Goal: Task Accomplishment & Management: Complete application form

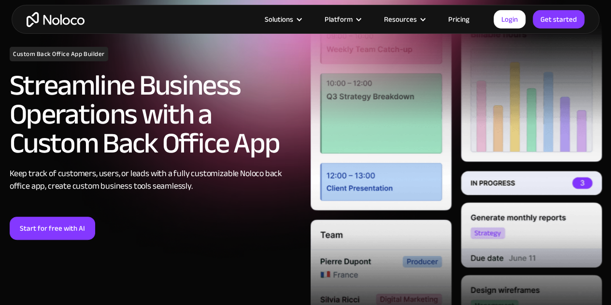
scroll to position [241, 0]
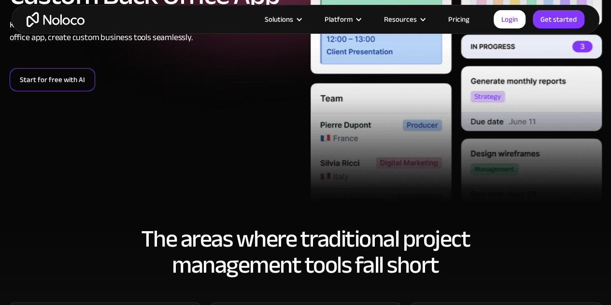
click at [61, 85] on link "Start for free with AI" at bounding box center [52, 79] width 85 height 23
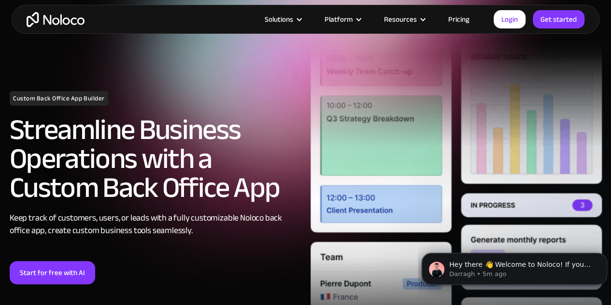
scroll to position [145, 0]
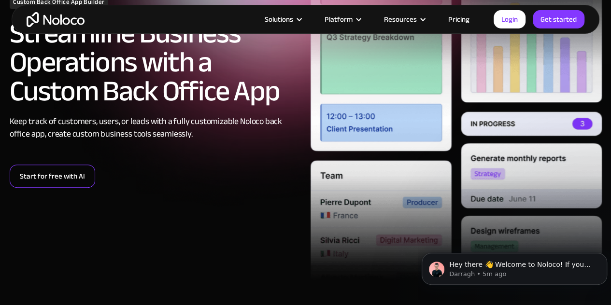
click at [44, 166] on link "Start for free with AI" at bounding box center [52, 176] width 85 height 23
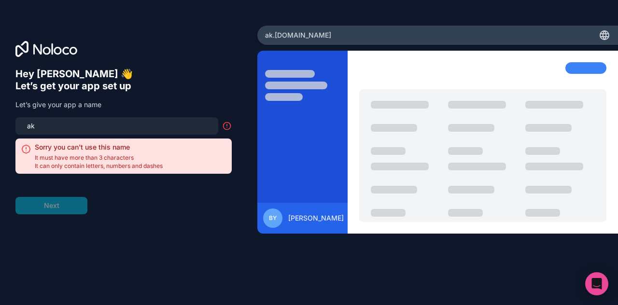
type input "a"
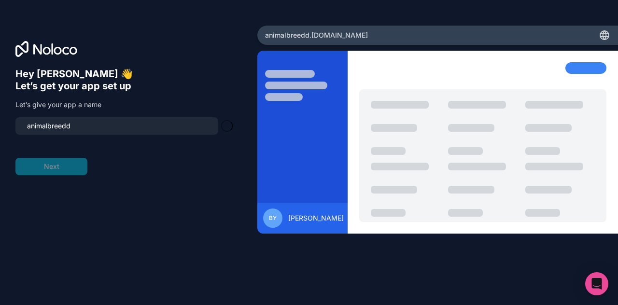
type input "animalbreed"
click button "Next" at bounding box center [51, 166] width 72 height 17
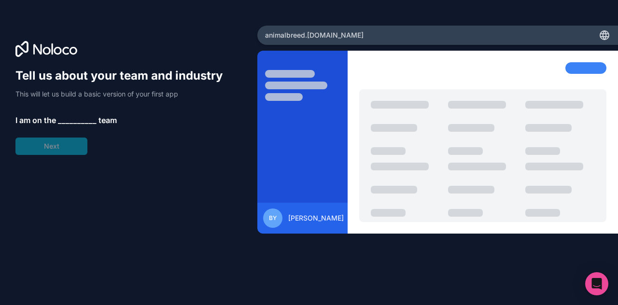
click at [81, 118] on span "__________" at bounding box center [77, 120] width 39 height 12
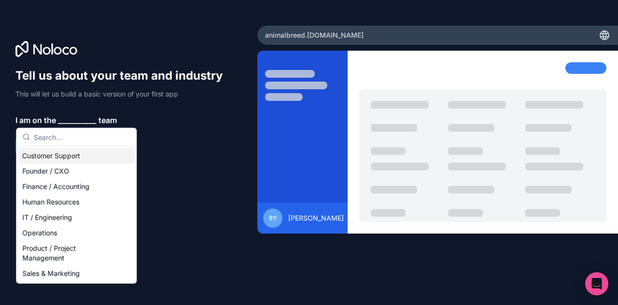
click at [70, 161] on div "Customer Support" at bounding box center [76, 155] width 116 height 15
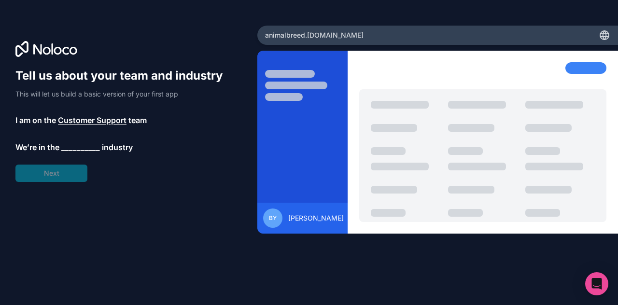
click at [71, 148] on span "__________" at bounding box center [80, 147] width 39 height 12
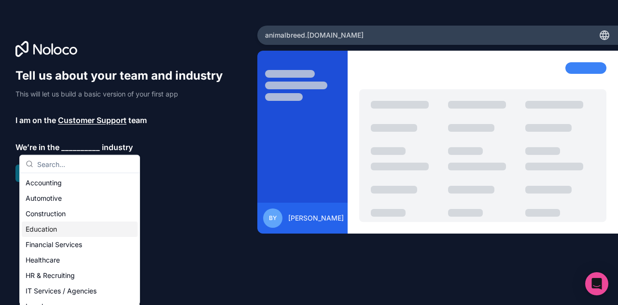
click at [60, 235] on div "Education" at bounding box center [80, 229] width 116 height 15
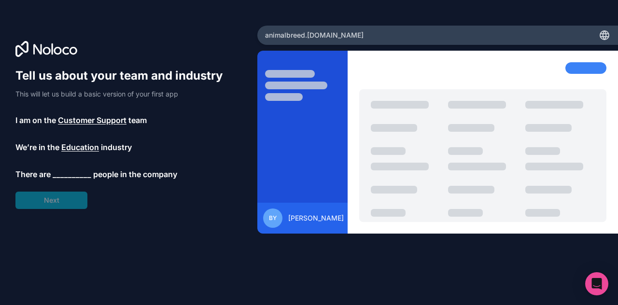
click at [79, 177] on span "__________" at bounding box center [72, 174] width 39 height 12
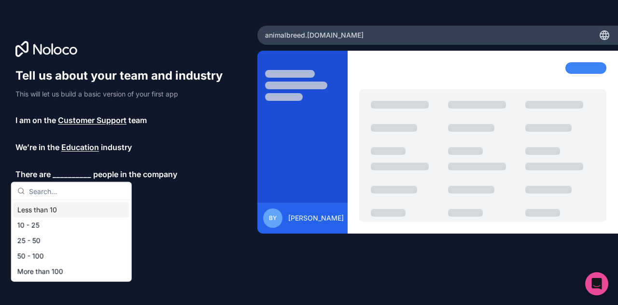
click at [64, 207] on div "Less than 10" at bounding box center [72, 209] width 116 height 15
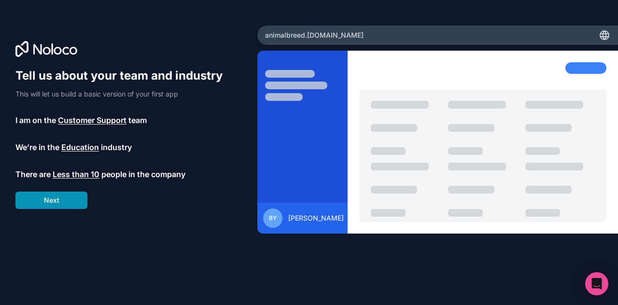
click at [73, 194] on button "Next" at bounding box center [51, 200] width 72 height 17
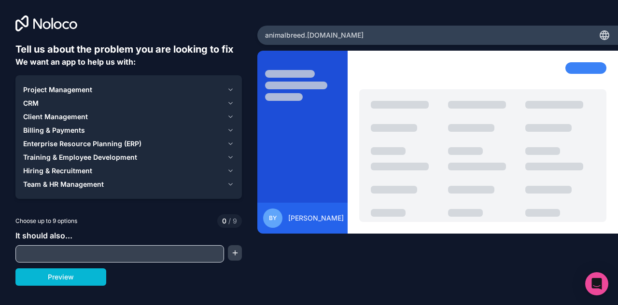
click at [140, 90] on div "Project Management" at bounding box center [123, 90] width 200 height 10
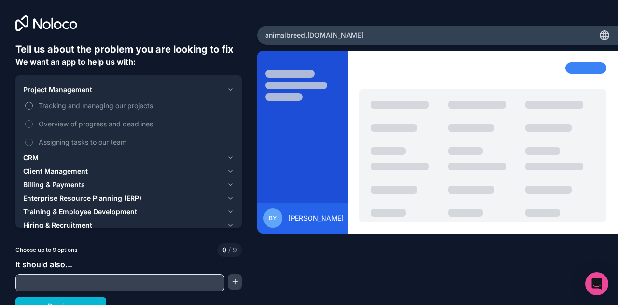
click at [73, 111] on label "Tracking and managing our projects" at bounding box center [128, 106] width 211 height 18
click at [33, 110] on button "Tracking and managing our projects" at bounding box center [29, 106] width 8 height 8
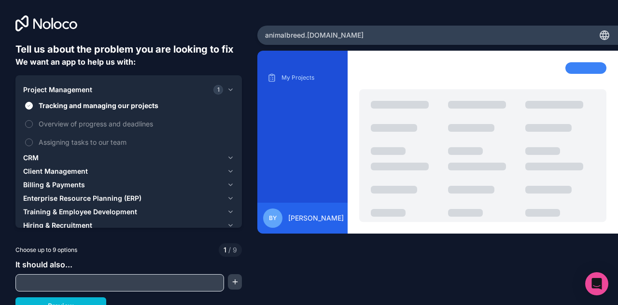
scroll to position [10, 0]
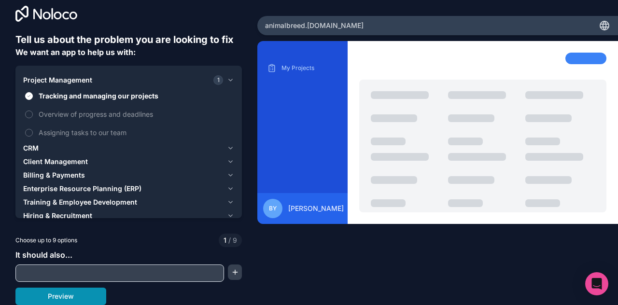
click at [97, 294] on button "Preview" at bounding box center [60, 296] width 91 height 17
click at [37, 118] on label "Overview of progress and deadlines" at bounding box center [128, 114] width 211 height 18
click at [33, 118] on button "Overview of progress and deadlines" at bounding box center [29, 115] width 8 height 8
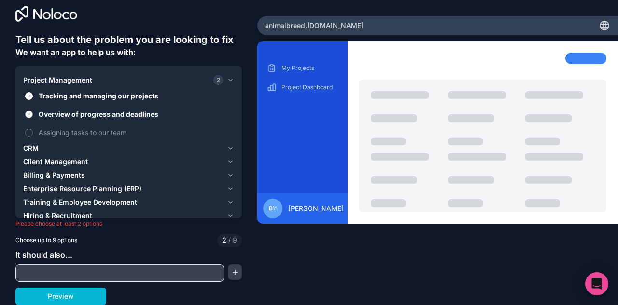
click at [42, 111] on span "Overview of progress and deadlines" at bounding box center [136, 114] width 194 height 10
click at [33, 111] on button "Overview of progress and deadlines" at bounding box center [29, 115] width 8 height 8
click at [42, 111] on span "Overview of progress and deadlines" at bounding box center [136, 114] width 194 height 10
click at [33, 111] on button "Overview of progress and deadlines" at bounding box center [29, 115] width 8 height 8
click at [69, 150] on div "CRM" at bounding box center [123, 148] width 200 height 10
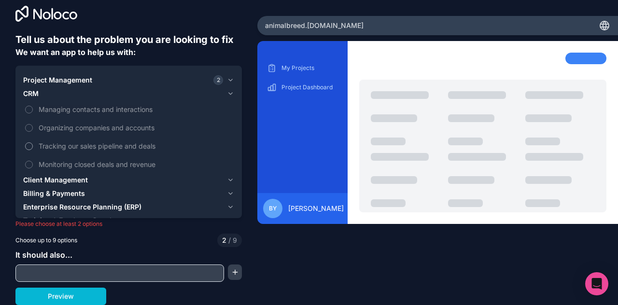
click at [38, 148] on label "Tracking our sales pipeline and deals" at bounding box center [128, 146] width 211 height 18
click at [33, 148] on button "Tracking our sales pipeline and deals" at bounding box center [29, 146] width 8 height 8
click at [170, 181] on div "Client Management" at bounding box center [123, 180] width 200 height 10
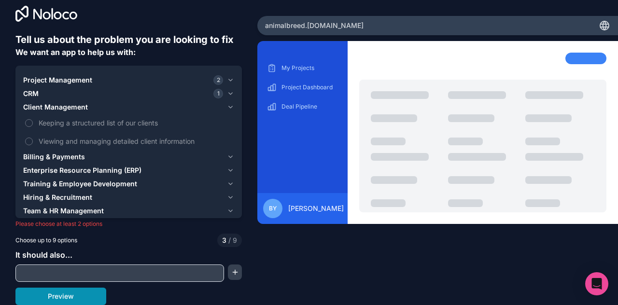
click at [79, 298] on button "Preview" at bounding box center [60, 296] width 91 height 17
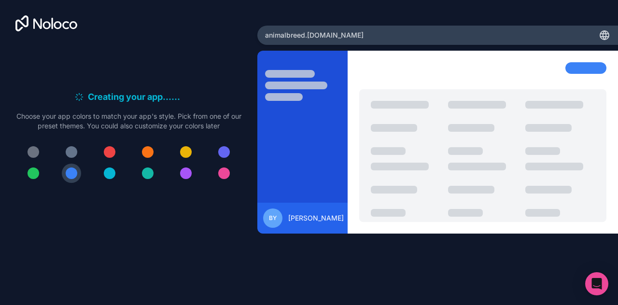
scroll to position [0, 0]
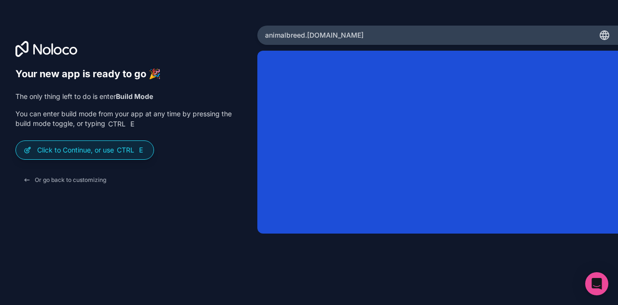
click at [349, 29] on div "animalbreed .noloco.co" at bounding box center [437, 35] width 361 height 19
click at [340, 37] on div "animalbreed .noloco.co" at bounding box center [437, 35] width 361 height 19
click at [25, 179] on button "Or go back to customizing" at bounding box center [64, 179] width 98 height 17
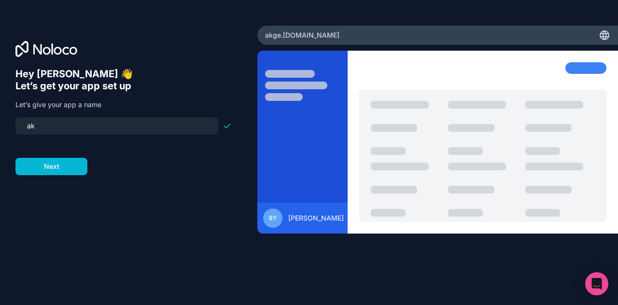
type input "a"
type input "animal"
click at [76, 167] on button "Next" at bounding box center [51, 166] width 72 height 17
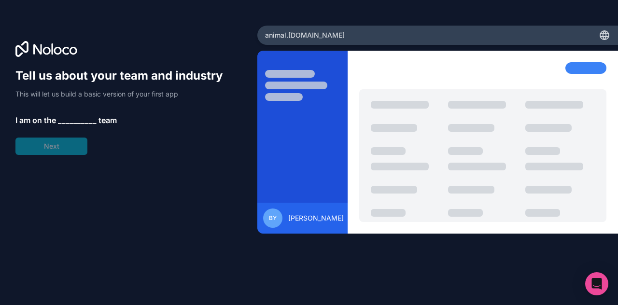
click at [69, 122] on span "__________" at bounding box center [77, 120] width 39 height 12
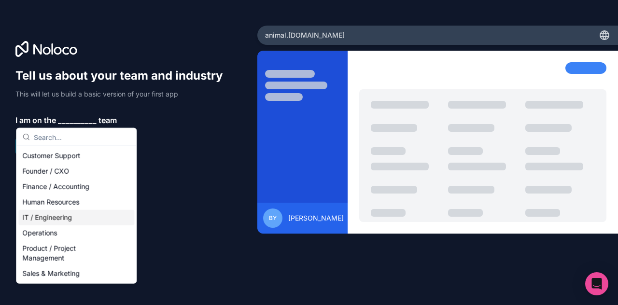
click at [40, 214] on div "IT / Engineering" at bounding box center [76, 217] width 116 height 15
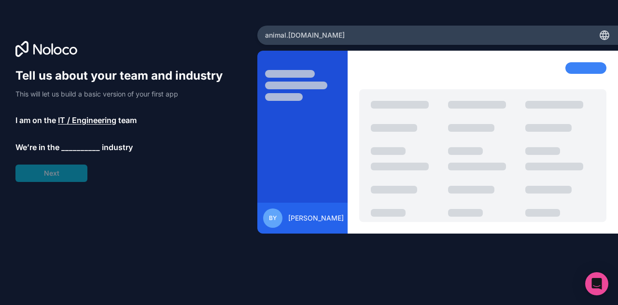
click at [79, 149] on span "__________" at bounding box center [80, 147] width 39 height 12
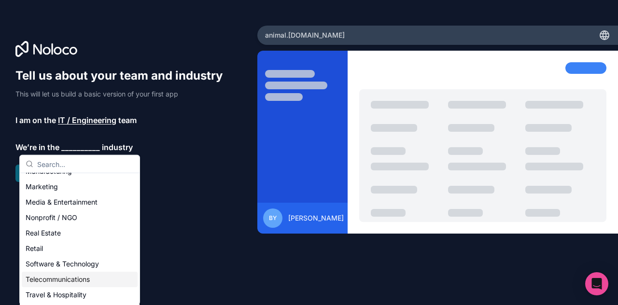
scroll to position [199, 0]
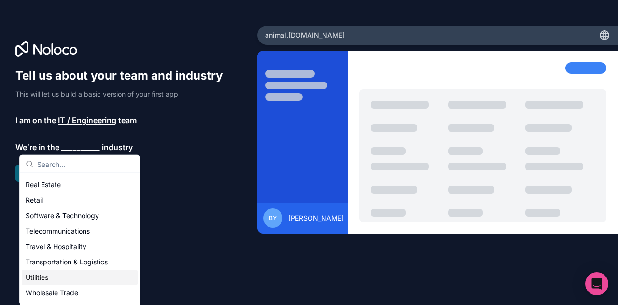
click at [57, 274] on div "Utilities" at bounding box center [80, 277] width 116 height 15
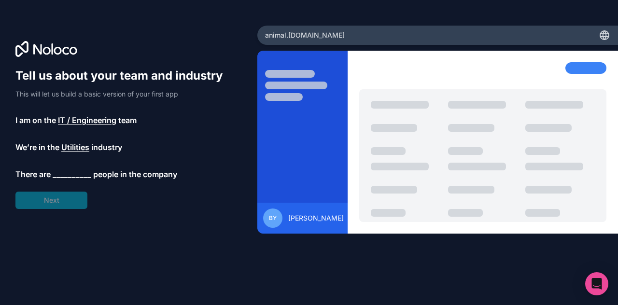
click at [73, 173] on span "__________" at bounding box center [72, 174] width 39 height 12
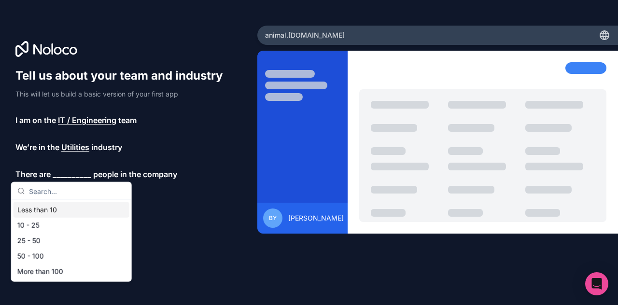
click at [56, 213] on div "Less than 10" at bounding box center [72, 209] width 116 height 15
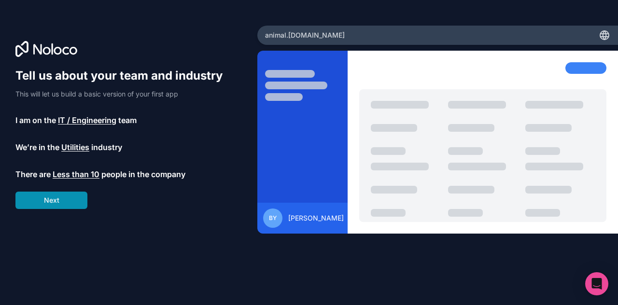
click at [64, 196] on button "Next" at bounding box center [51, 200] width 72 height 17
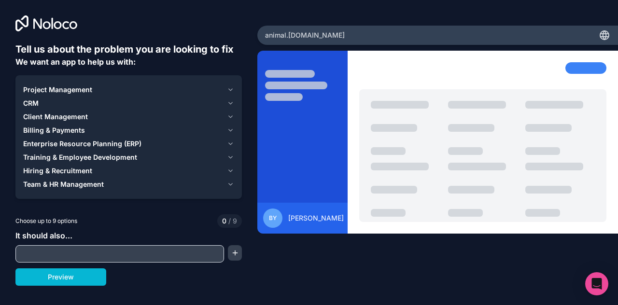
click at [60, 248] on input "text" at bounding box center [120, 254] width 204 height 14
click at [66, 272] on button "Preview" at bounding box center [60, 276] width 91 height 17
